Goal: Information Seeking & Learning: Learn about a topic

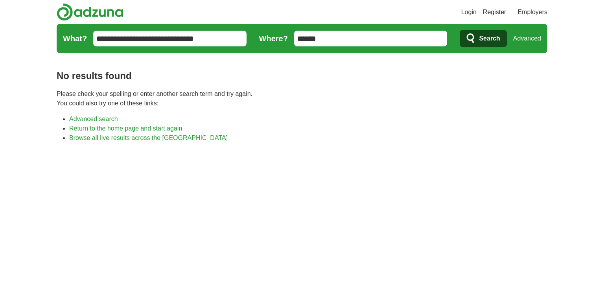
click at [358, 40] on input "******" at bounding box center [370, 39] width 153 height 16
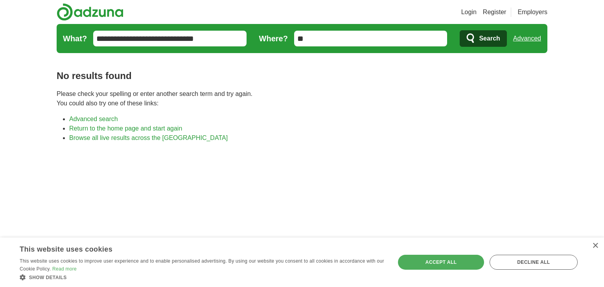
type input "*"
type input "*****"
click at [460, 30] on button "Search" at bounding box center [483, 38] width 47 height 17
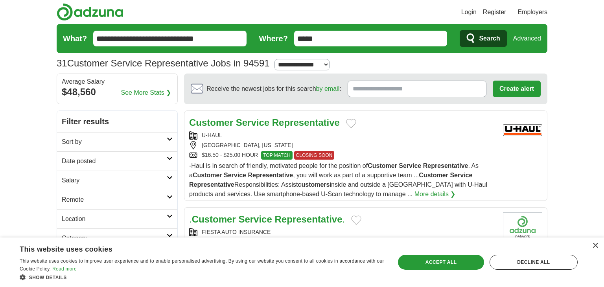
click at [77, 160] on h2 "Date posted" at bounding box center [114, 160] width 105 height 9
click at [66, 180] on link "Last 24 hours" at bounding box center [117, 179] width 111 height 9
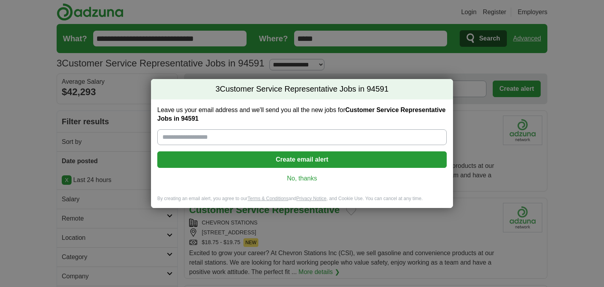
click at [307, 178] on link "No, thanks" at bounding box center [302, 178] width 277 height 9
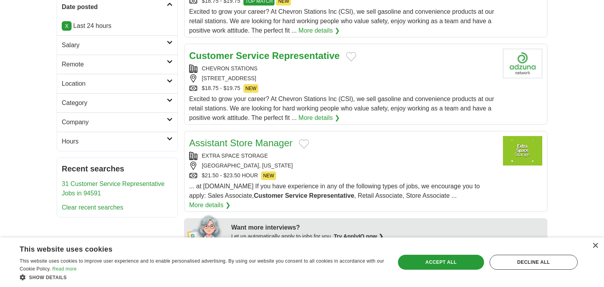
scroll to position [153, 0]
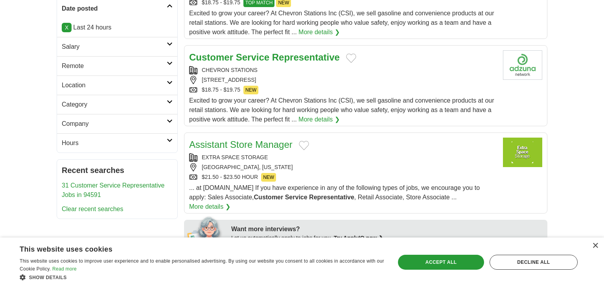
click at [377, 164] on div "VALLEJO, CALIFORNIA" at bounding box center [342, 167] width 307 height 8
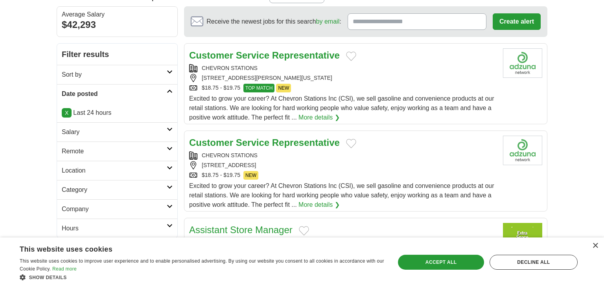
scroll to position [68, 0]
click at [166, 146] on h2 "Remote" at bounding box center [114, 150] width 105 height 9
click at [69, 171] on link "Remote jobs" at bounding box center [79, 169] width 35 height 7
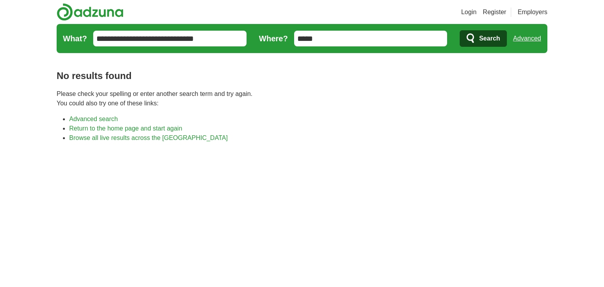
click at [390, 24] on form "**********" at bounding box center [302, 38] width 491 height 29
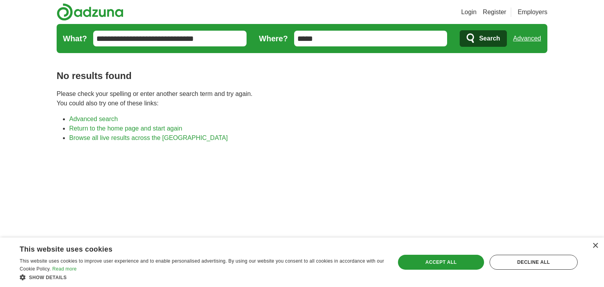
click at [427, 39] on input "*****" at bounding box center [370, 39] width 153 height 16
type input "*"
click at [476, 39] on button "Search" at bounding box center [483, 38] width 47 height 17
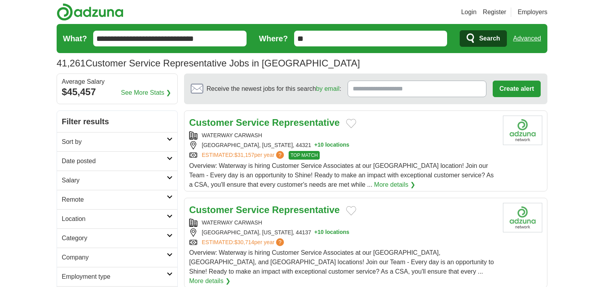
click at [119, 195] on h2 "Remote" at bounding box center [114, 199] width 105 height 9
click at [88, 216] on link "Remote jobs" at bounding box center [79, 218] width 35 height 7
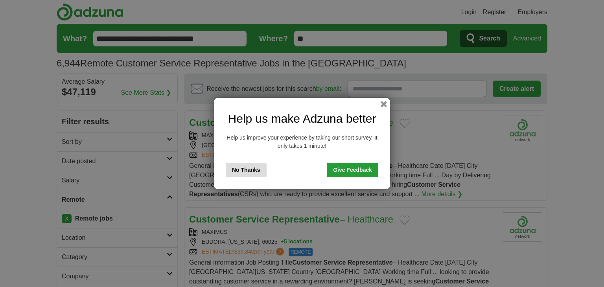
click at [255, 169] on button "No Thanks" at bounding box center [246, 170] width 41 height 15
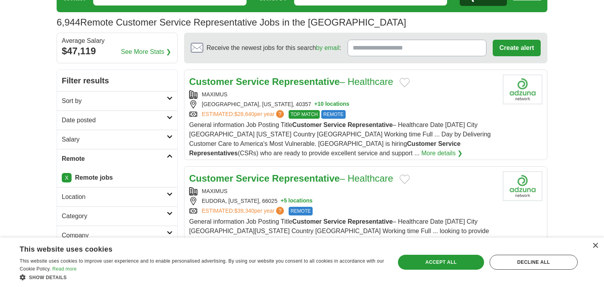
scroll to position [41, 0]
click at [164, 121] on h2 "Date posted" at bounding box center [114, 120] width 105 height 9
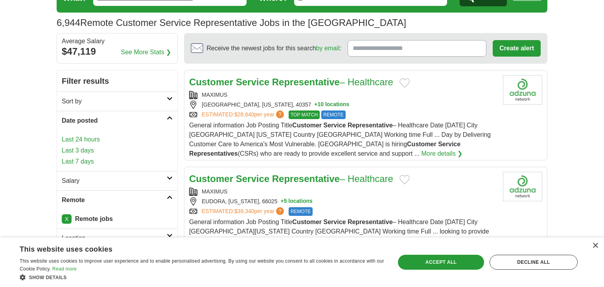
click at [92, 140] on link "Last 24 hours" at bounding box center [117, 139] width 111 height 9
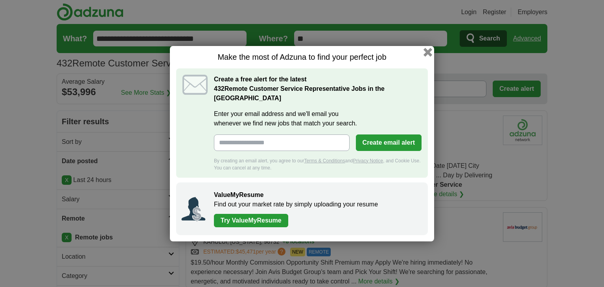
click at [429, 53] on button "button" at bounding box center [427, 52] width 9 height 9
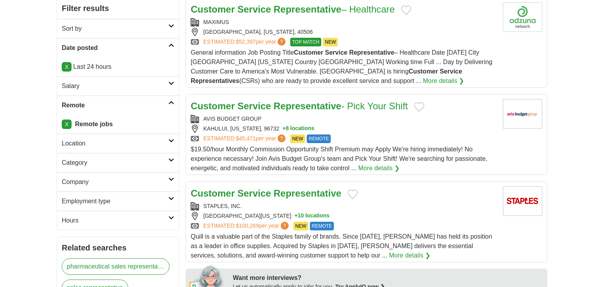
scroll to position [114, 0]
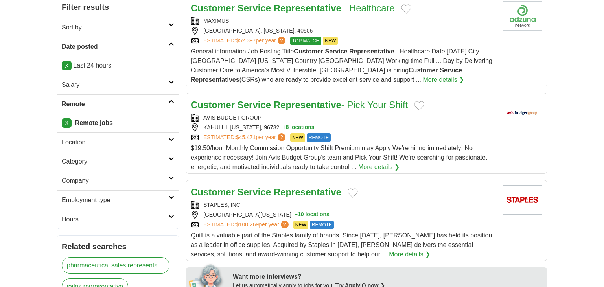
click at [116, 145] on h2 "Location" at bounding box center [115, 142] width 107 height 9
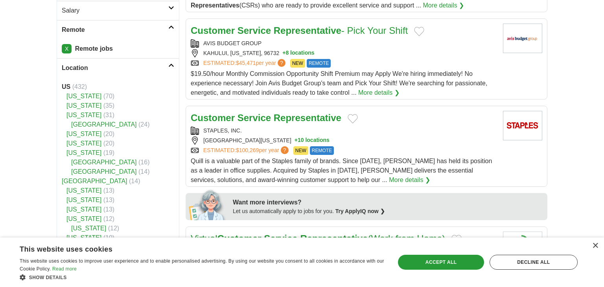
scroll to position [192, 0]
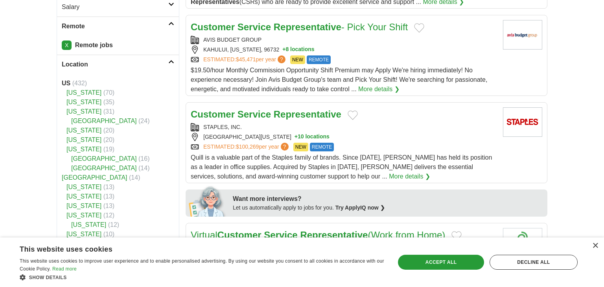
click at [83, 90] on link "[US_STATE]" at bounding box center [83, 92] width 35 height 7
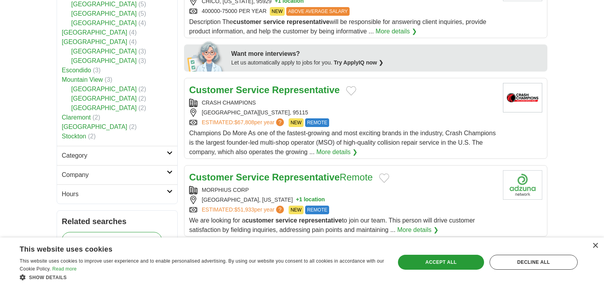
scroll to position [319, 0]
click at [476, 101] on div "CRASH CHAMPIONS" at bounding box center [342, 102] width 307 height 8
click at [274, 187] on div "MORPHIUS CORP" at bounding box center [342, 190] width 307 height 8
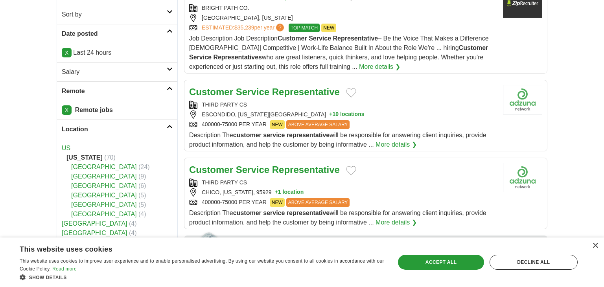
scroll to position [134, 0]
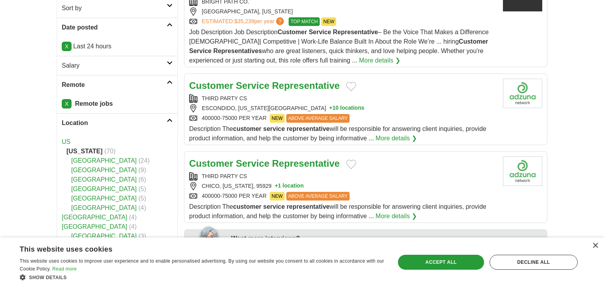
click at [423, 99] on div "THIRD PARTY CS" at bounding box center [342, 98] width 307 height 8
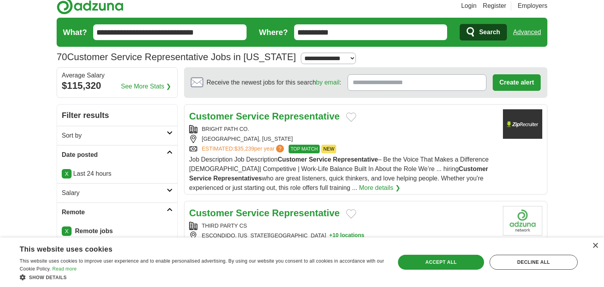
scroll to position [0, 0]
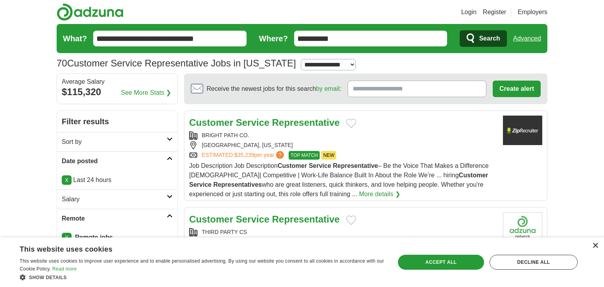
click at [597, 245] on div "×" at bounding box center [595, 246] width 6 height 6
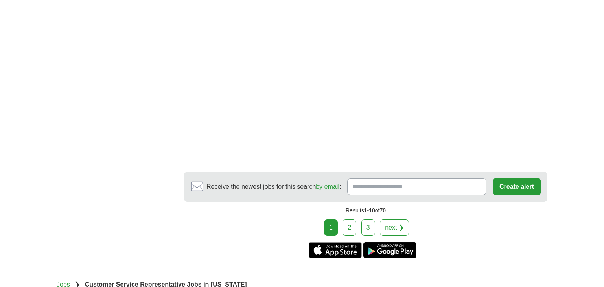
scroll to position [1483, 0]
click at [349, 229] on link "2" at bounding box center [349, 228] width 14 height 17
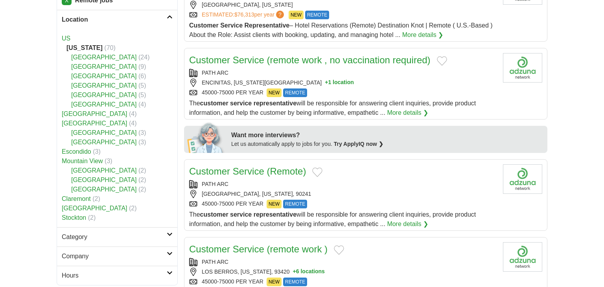
scroll to position [243, 0]
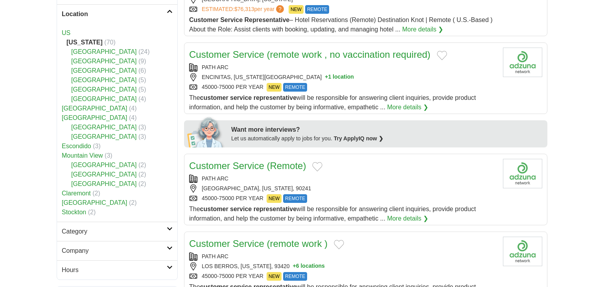
click at [379, 88] on div "45000-75000 PER YEAR NEW REMOTE" at bounding box center [342, 87] width 307 height 9
